Goal: Transaction & Acquisition: Purchase product/service

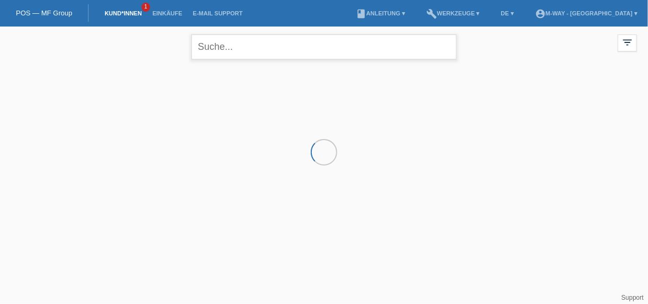
click at [247, 47] on input "text" at bounding box center [323, 46] width 265 height 25
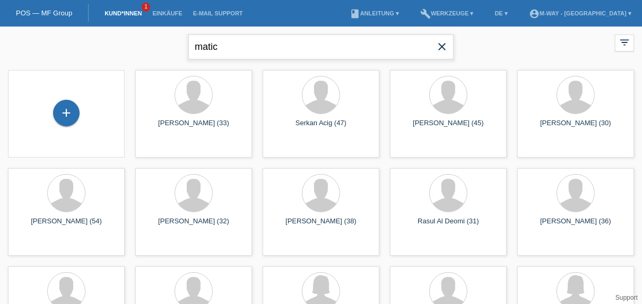
type input "matic"
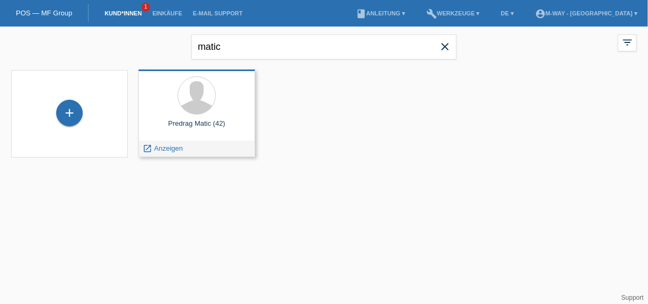
click at [213, 118] on div "Predrag Matic (42) launch Anzeigen" at bounding box center [196, 112] width 117 height 87
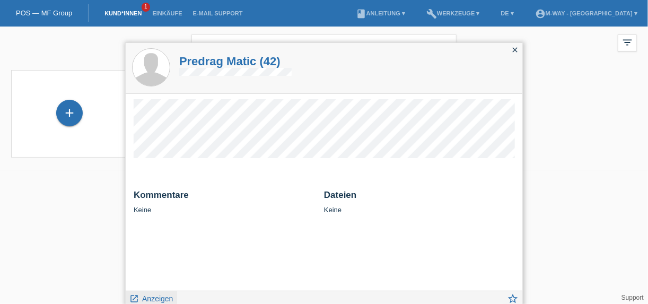
click at [163, 295] on span "Anzeigen" at bounding box center [157, 298] width 31 height 8
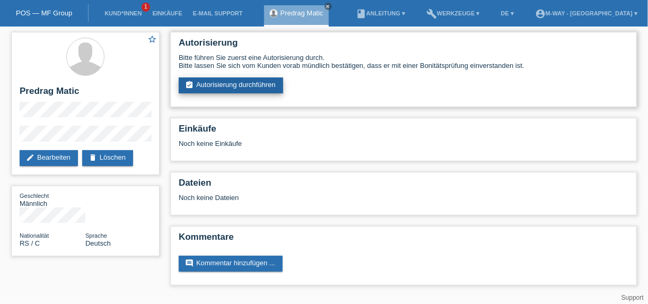
click at [239, 81] on link "assignment_turned_in Autorisierung durchführen" at bounding box center [231, 85] width 104 height 16
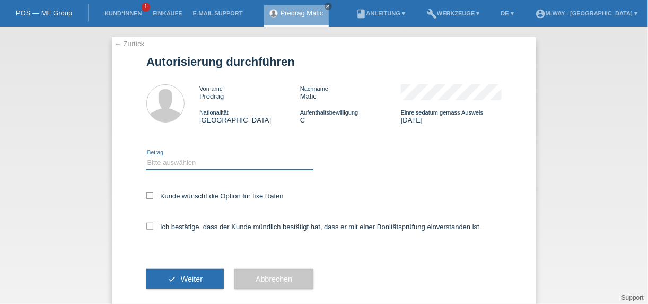
click at [221, 166] on select "Bitte auswählen CHF 1.00 - CHF 499.00 CHF 500.00 - CHF 1'999.00 CHF 2'000.00 - …" at bounding box center [229, 162] width 167 height 13
select select "2"
click at [146, 156] on select "Bitte auswählen CHF 1.00 - CHF 499.00 CHF 500.00 - CHF 1'999.00 CHF 2'000.00 - …" at bounding box center [229, 162] width 167 height 13
click at [154, 199] on label "Kunde wünscht die Option für fixe Raten" at bounding box center [214, 196] width 137 height 8
click at [153, 199] on input "Kunde wünscht die Option für fixe Raten" at bounding box center [149, 195] width 7 height 7
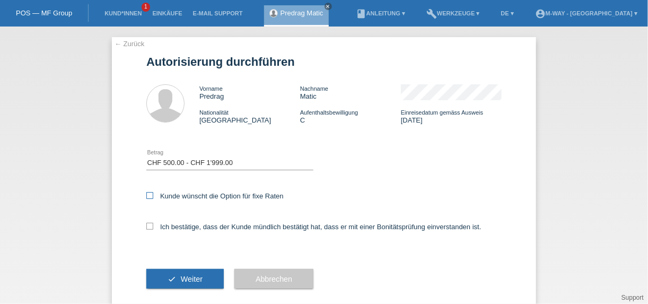
checkbox input "true"
click at [146, 229] on icon at bounding box center [149, 226] width 7 height 7
click at [146, 229] on input "Ich bestätige, dass der Kunde mündlich bestätigt hat, dass er mit einer Bonität…" at bounding box center [149, 226] width 7 height 7
checkbox input "true"
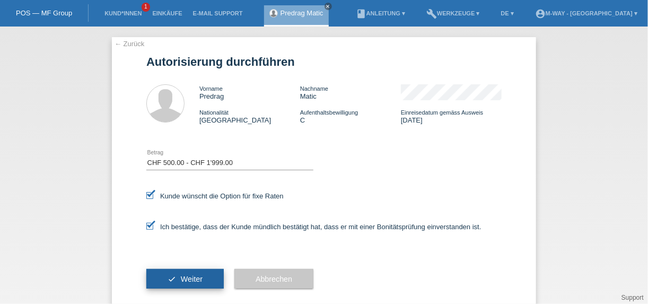
click at [183, 277] on span "Weiter" at bounding box center [192, 279] width 22 height 8
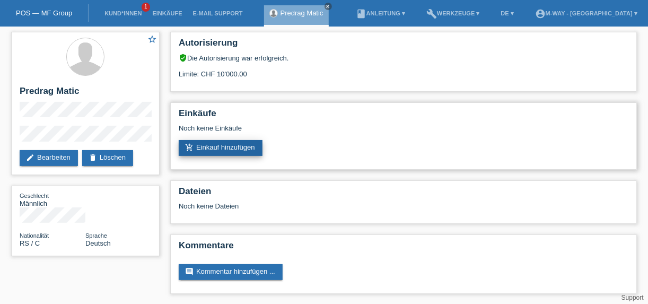
click at [246, 150] on link "add_shopping_cart Einkauf hinzufügen" at bounding box center [221, 148] width 84 height 16
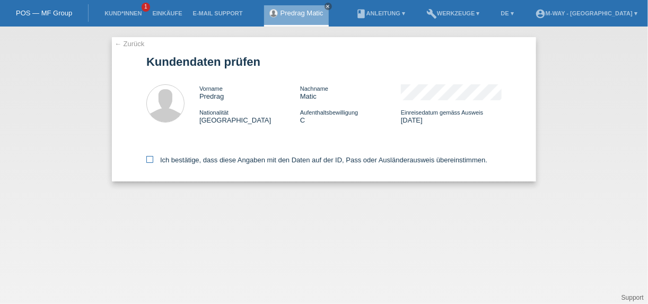
click at [150, 162] on icon at bounding box center [149, 159] width 7 height 7
click at [150, 162] on input "Ich bestätige, dass diese Angaben mit den Daten auf der ID, Pass oder Ausländer…" at bounding box center [149, 159] width 7 height 7
checkbox input "true"
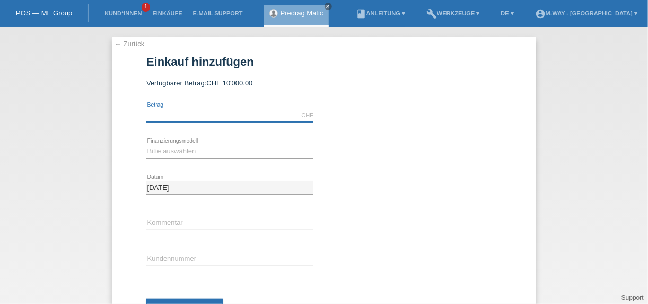
click at [183, 115] on input "text" at bounding box center [229, 115] width 167 height 13
type input "1395.00"
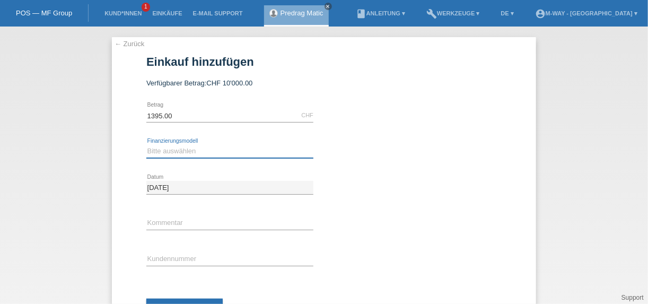
click at [214, 151] on select "Bitte auswählen Fixe Raten Kauf auf Rechnung mit Teilzahlungsoption" at bounding box center [229, 151] width 167 height 13
select select "77"
click at [146, 145] on select "Bitte auswählen Fixe Raten Kauf auf Rechnung mit Teilzahlungsoption" at bounding box center [229, 151] width 167 height 13
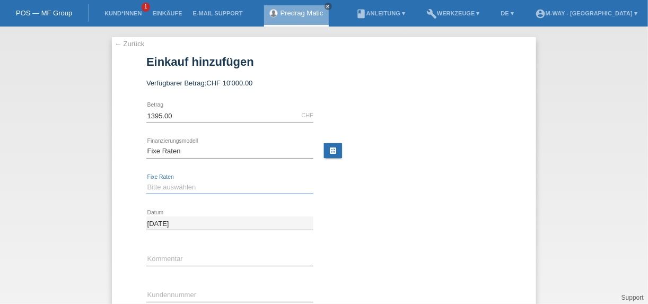
click at [222, 187] on select "Bitte auswählen 4 Raten 5 Raten 6 Raten 7 Raten 8 Raten 9 Raten 10 Raten 11 Rat…" at bounding box center [229, 187] width 167 height 13
select select "172"
click at [146, 181] on select "Bitte auswählen 4 Raten 5 Raten 6 Raten 7 Raten 8 Raten 9 Raten 10 Raten 11 Rat…" at bounding box center [229, 187] width 167 height 13
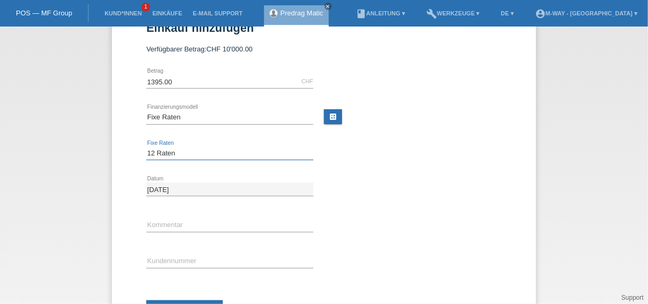
scroll to position [80, 0]
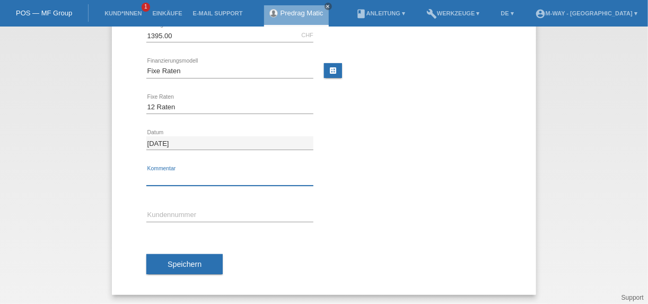
click at [187, 174] on input "text" at bounding box center [229, 178] width 167 height 13
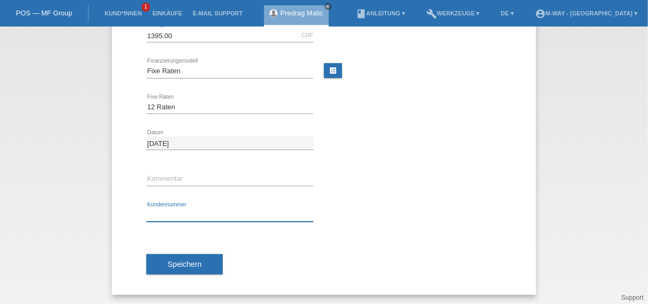
click at [151, 214] on input "text" at bounding box center [229, 214] width 167 height 13
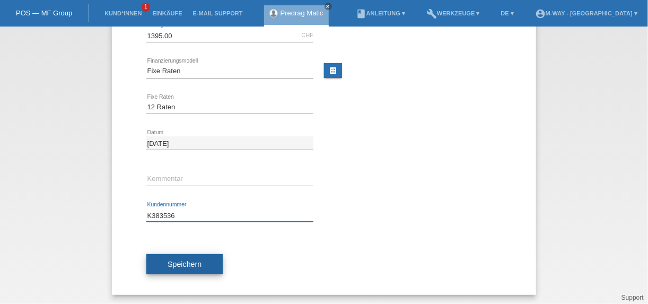
type input "K383536"
click at [194, 265] on span "Speichern" at bounding box center [185, 264] width 34 height 8
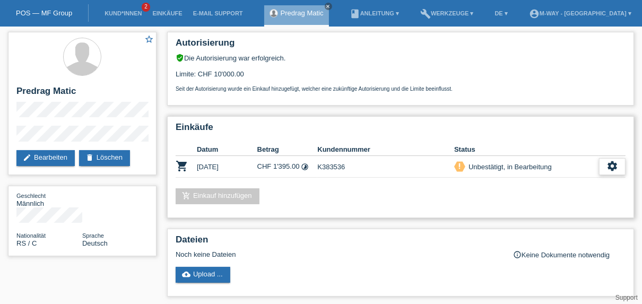
click at [609, 167] on icon "settings" at bounding box center [612, 166] width 12 height 12
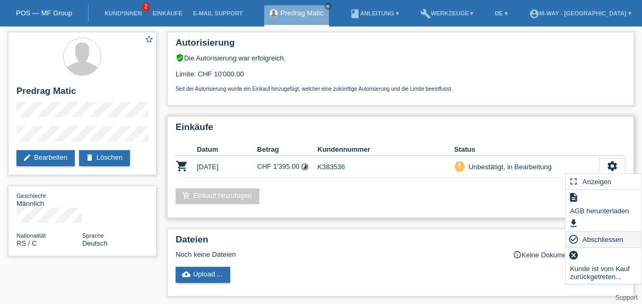
click at [592, 238] on span "Abschliessen" at bounding box center [603, 239] width 44 height 13
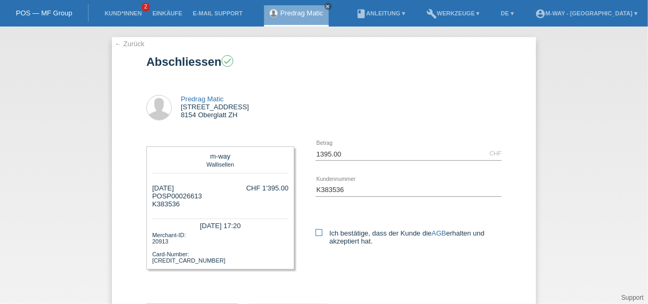
click at [318, 231] on icon at bounding box center [318, 232] width 7 height 7
click at [318, 231] on input "Ich bestätige, dass der Kunde die AGB erhalten und akzeptiert hat." at bounding box center [318, 232] width 7 height 7
checkbox input "true"
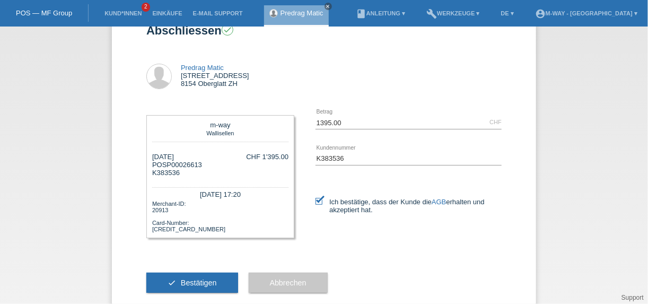
scroll to position [54, 0]
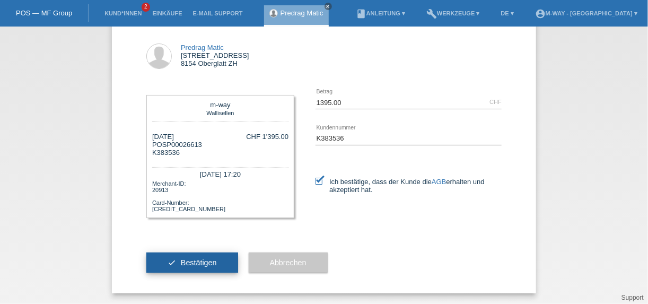
click at [214, 260] on button "check Bestätigen" at bounding box center [192, 262] width 92 height 20
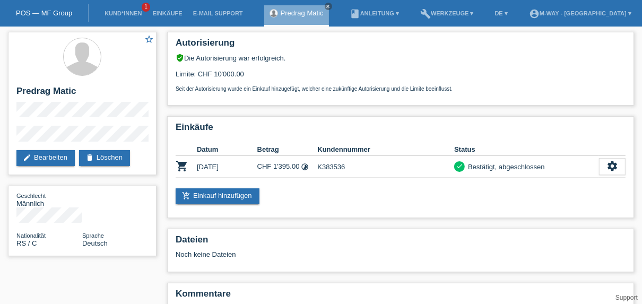
click at [49, 15] on link "POS — MF Group" at bounding box center [44, 13] width 56 height 8
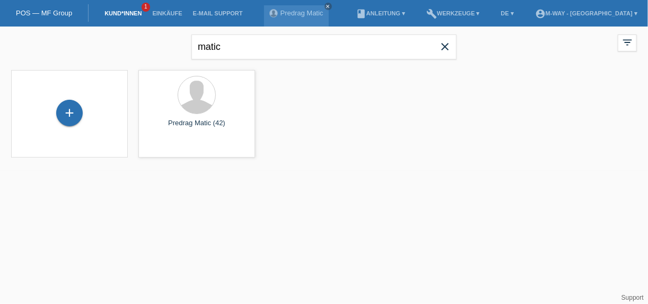
click at [443, 50] on icon "close" at bounding box center [445, 46] width 13 height 13
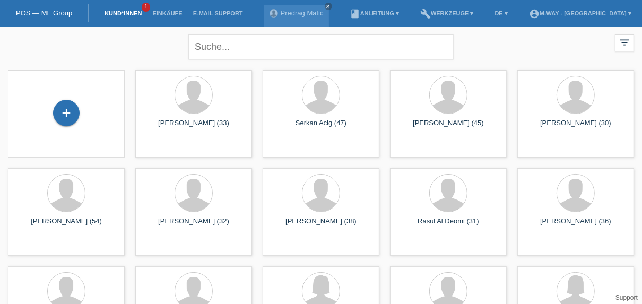
click at [513, 64] on div "close filter_list view_module Alle Kund*innen anzeigen star Markierte [PERSON_N…" at bounding box center [321, 46] width 636 height 38
